Goal: Find specific page/section: Find specific page/section

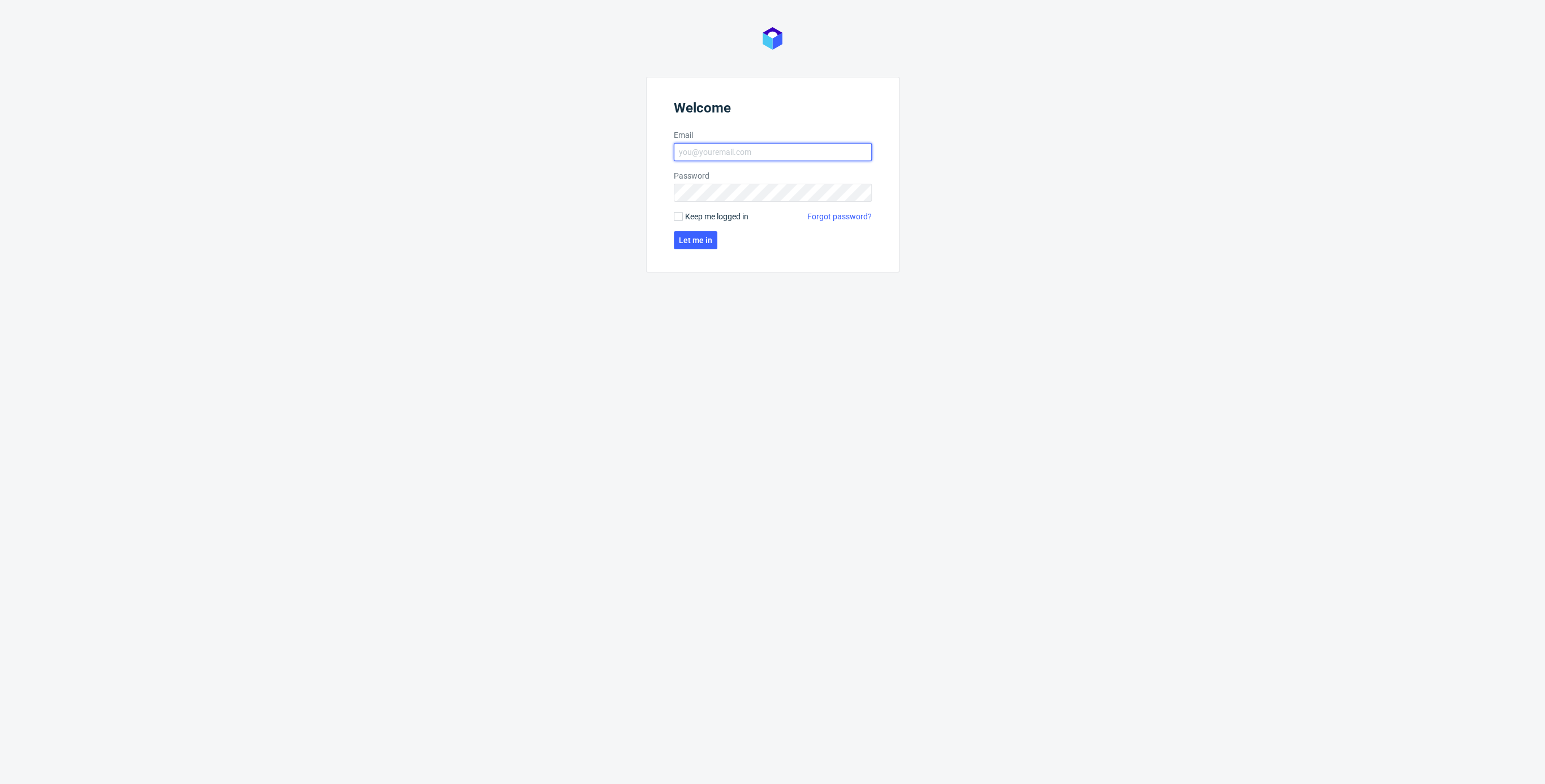
click at [697, 153] on input "Email" at bounding box center [772, 152] width 198 height 18
type input "[PERSON_NAME][EMAIL_ADDRESS][PERSON_NAME][DOMAIN_NAME]"
click at [690, 219] on span "Keep me logged in" at bounding box center [716, 216] width 63 height 11
click at [683, 219] on input "Keep me logged in" at bounding box center [678, 217] width 9 height 9
checkbox input "true"
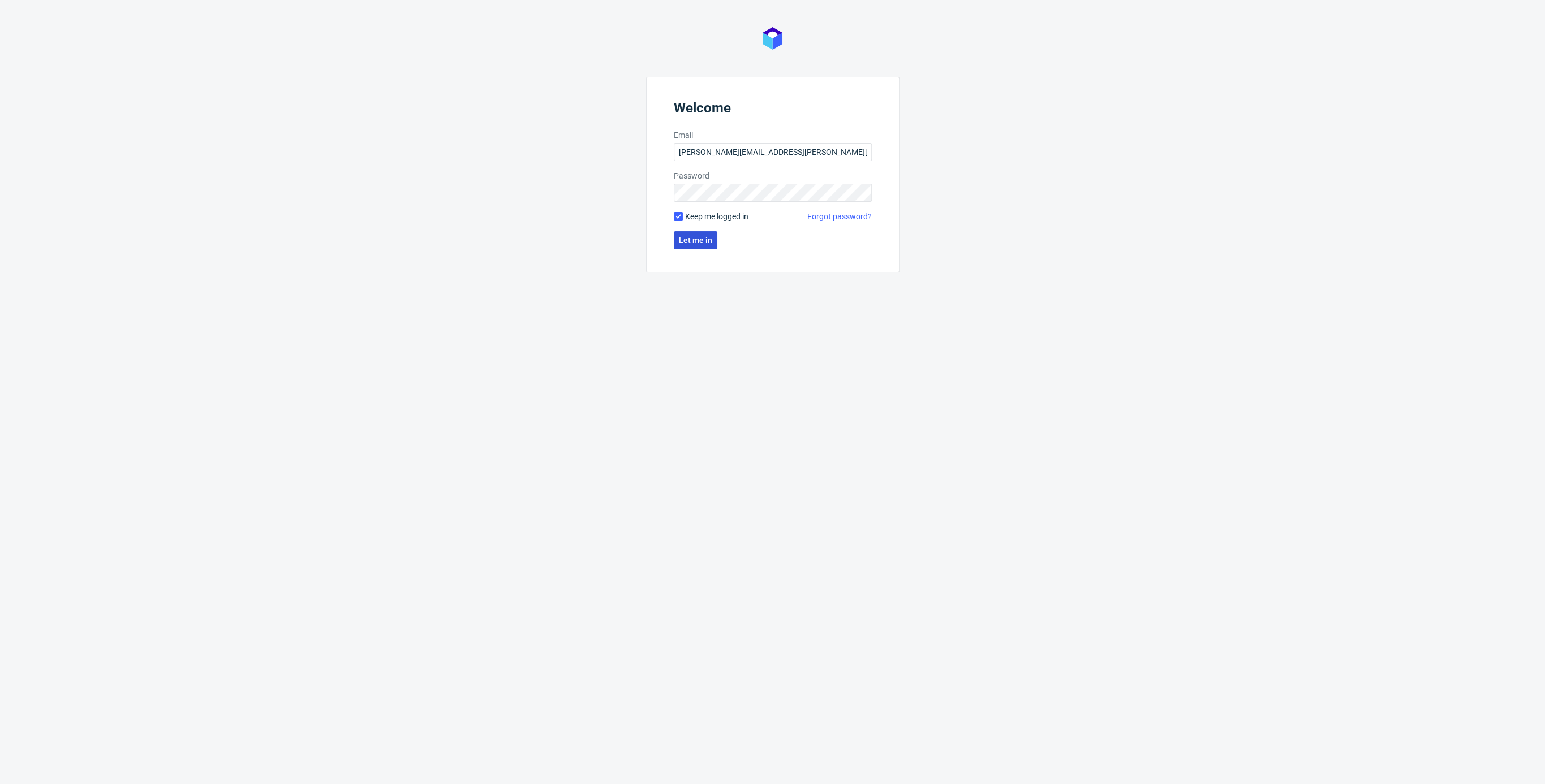
click at [690, 243] on span "Let me in" at bounding box center [696, 240] width 34 height 8
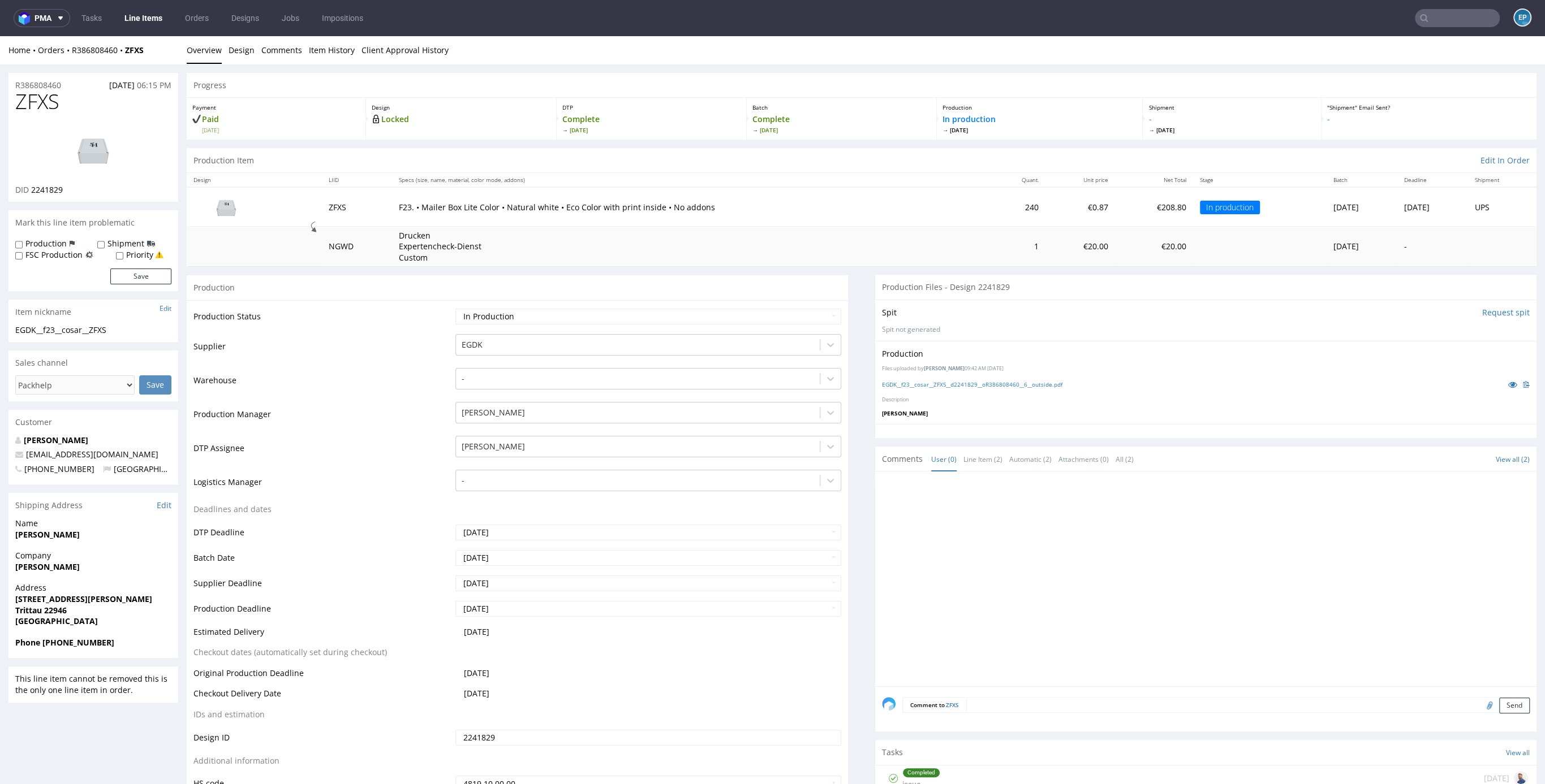
click at [70, 167] on img at bounding box center [93, 150] width 91 height 51
click at [1514, 21] on figcaption "EP" at bounding box center [1522, 18] width 16 height 16
click at [105, 123] on link at bounding box center [93, 150] width 91 height 69
click at [64, 145] on img at bounding box center [93, 150] width 91 height 51
